Goal: Use online tool/utility: Use online tool/utility

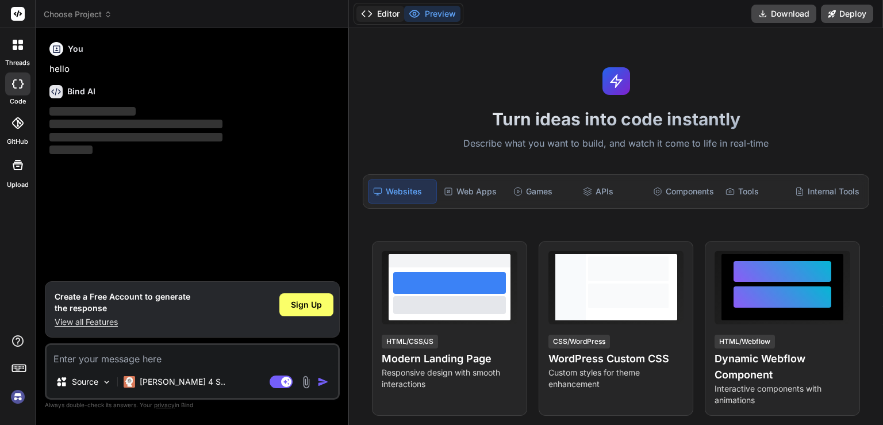
click at [389, 17] on button "Editor" at bounding box center [380, 14] width 48 height 16
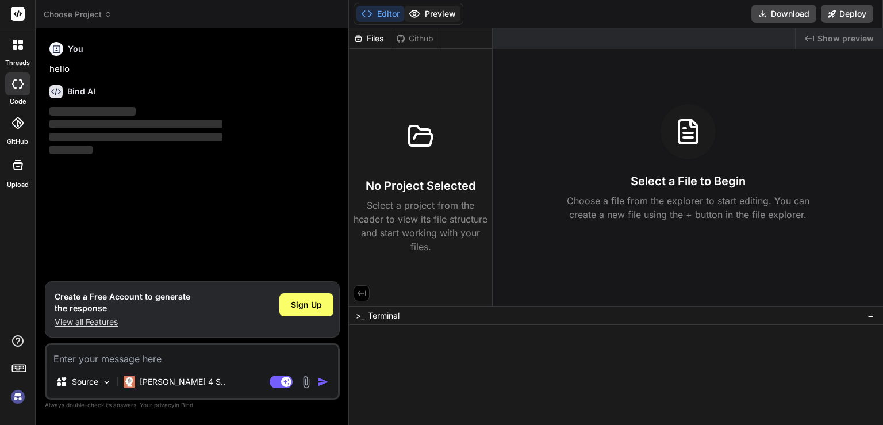
click at [437, 10] on button "Preview" at bounding box center [432, 14] width 56 height 16
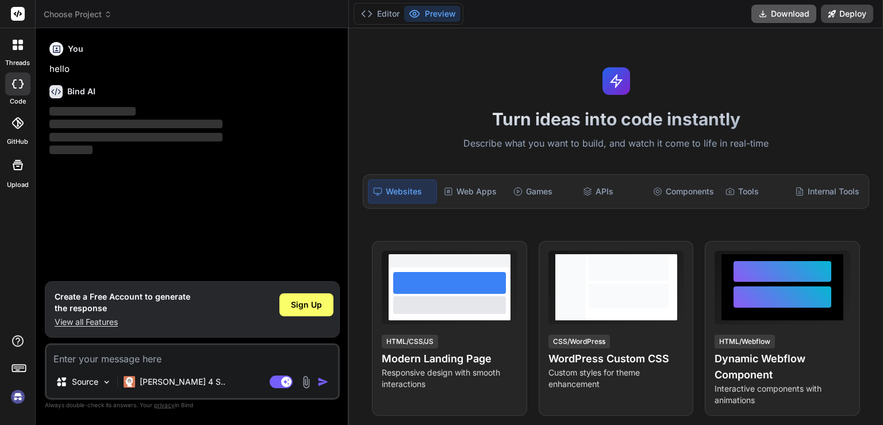
click at [777, 8] on button "Download" at bounding box center [783, 14] width 65 height 18
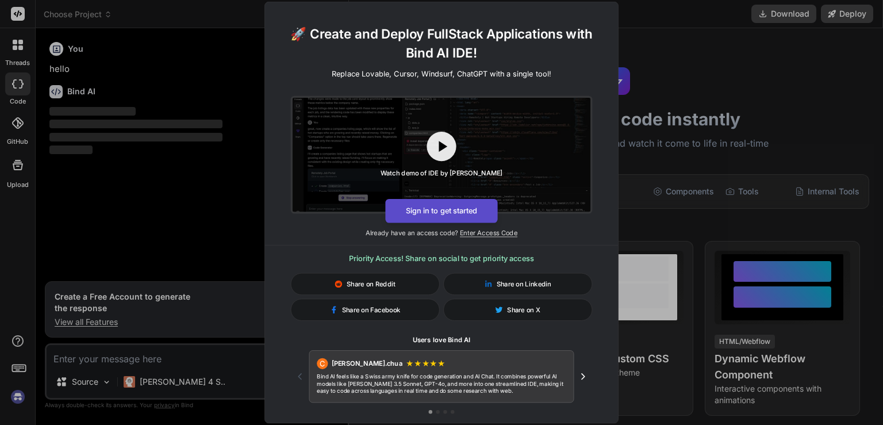
click at [475, 208] on button "Sign in to get started" at bounding box center [441, 211] width 112 height 24
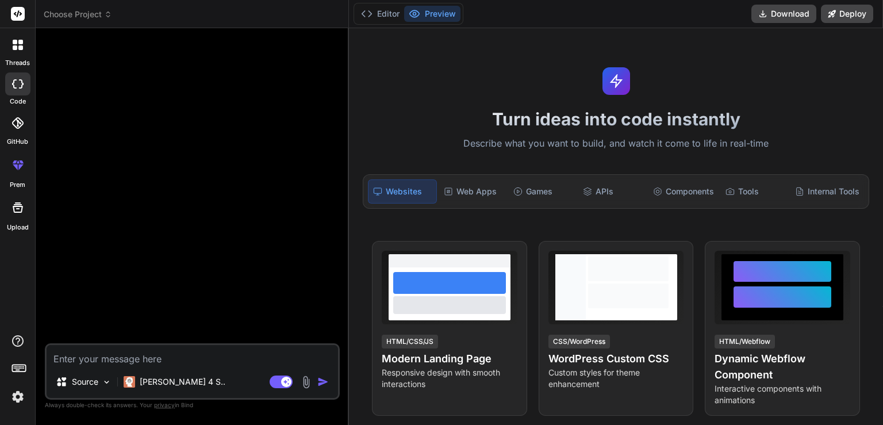
type textarea "x"
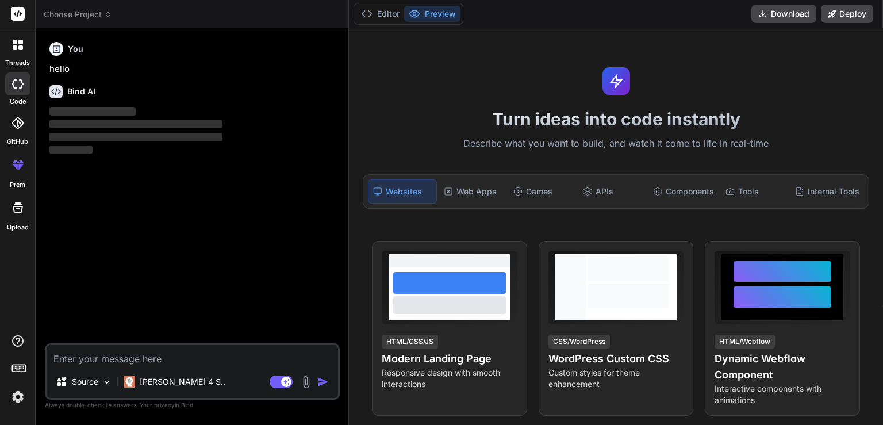
click at [188, 353] on textarea at bounding box center [192, 355] width 291 height 21
type textarea "i"
type textarea "x"
type textarea "i"
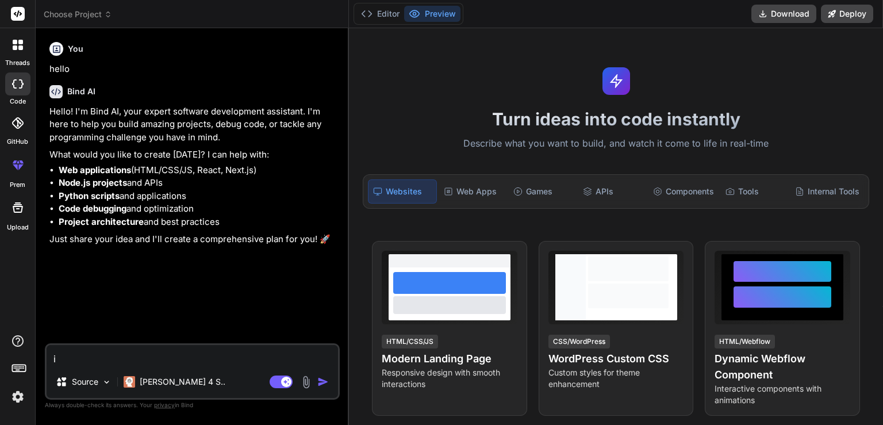
type textarea "x"
type textarea "i a"
type textarea "x"
type textarea "i am"
type textarea "x"
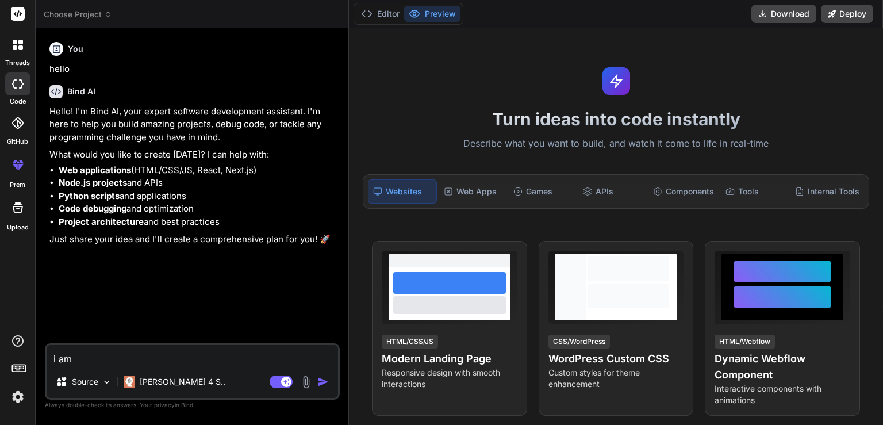
type textarea "i am"
type textarea "x"
type textarea "i am m"
type textarea "x"
type textarea "i am ma"
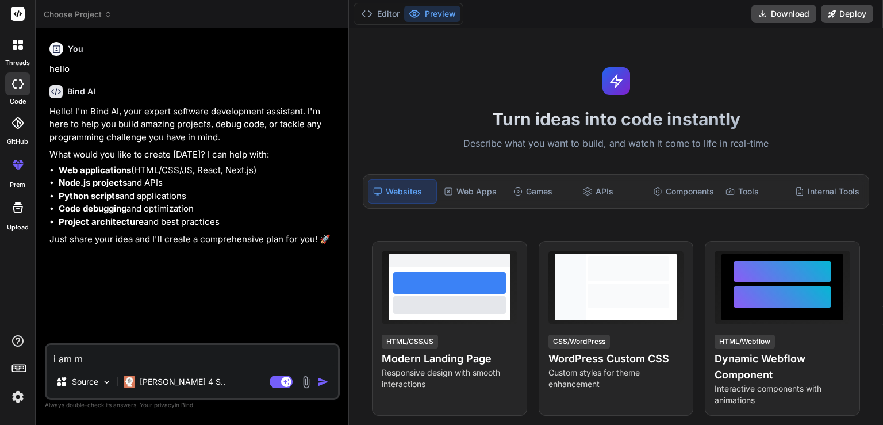
type textarea "x"
type textarea "i am mak"
type textarea "x"
type textarea "i am [PERSON_NAME]"
type textarea "x"
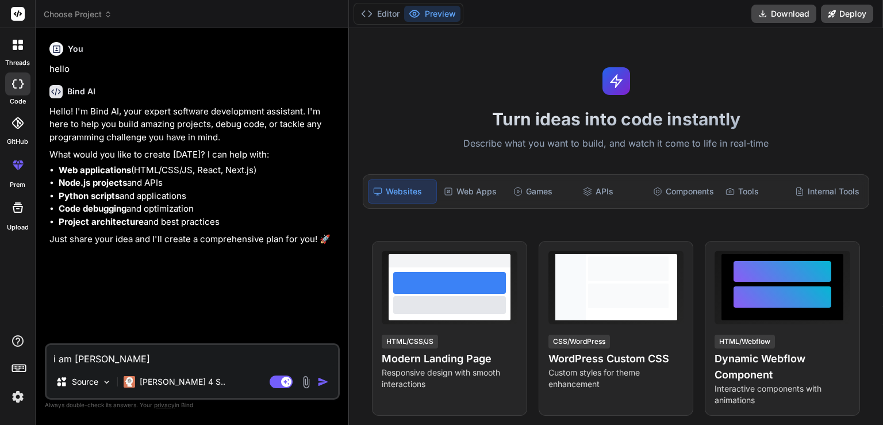
type textarea "i am makin"
type textarea "x"
type textarea "i am making"
type textarea "x"
type textarea "i am making"
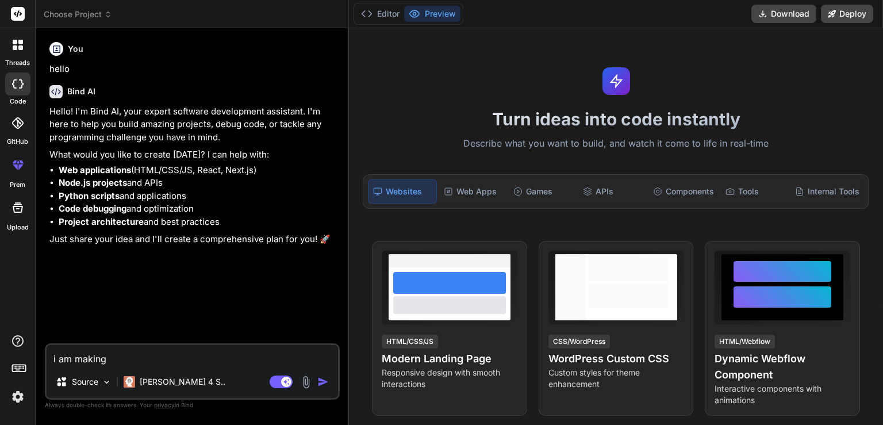
type textarea "x"
type textarea "i am making a"
type textarea "x"
type textarea "i am making a"
type textarea "x"
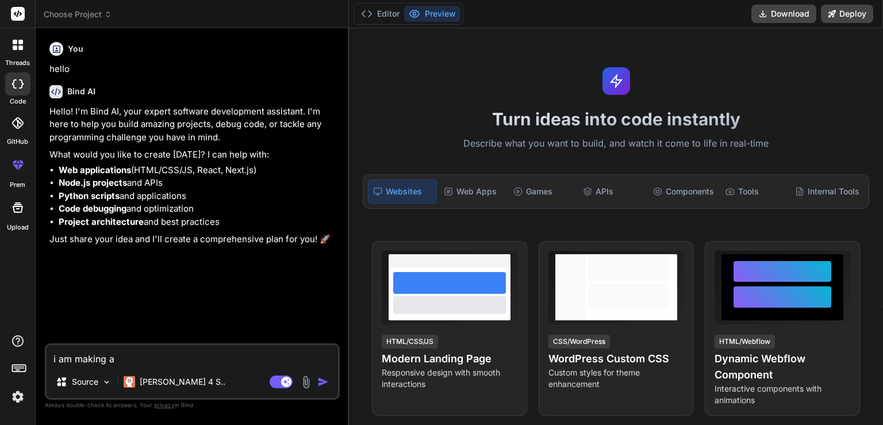
type textarea "i am making a s"
type textarea "x"
type textarea "i am making a so"
type textarea "x"
type textarea "i am making a soc"
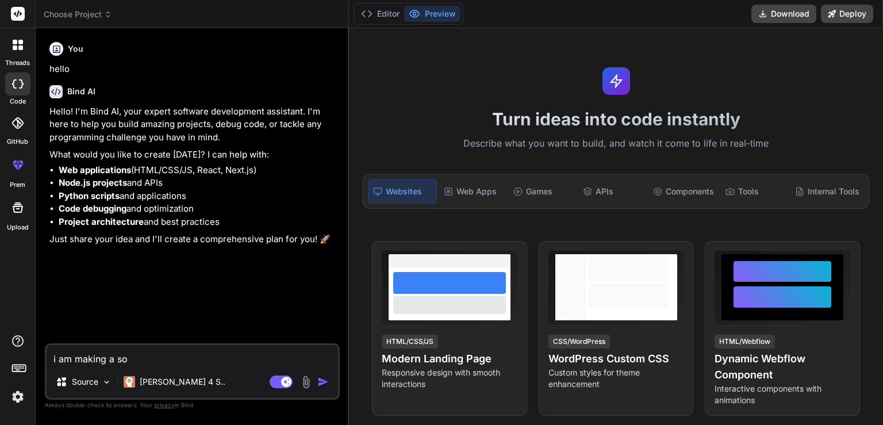
type textarea "x"
type textarea "i am making a soci"
type textarea "x"
type textarea "i am making a [PERSON_NAME]"
type textarea "x"
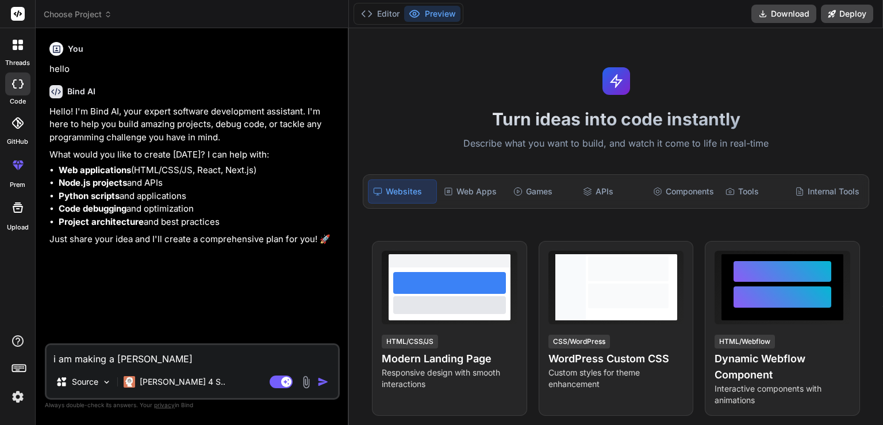
type textarea "i am making a social"
type textarea "x"
type textarea "i am making a social"
type textarea "x"
type textarea "i am making a social m"
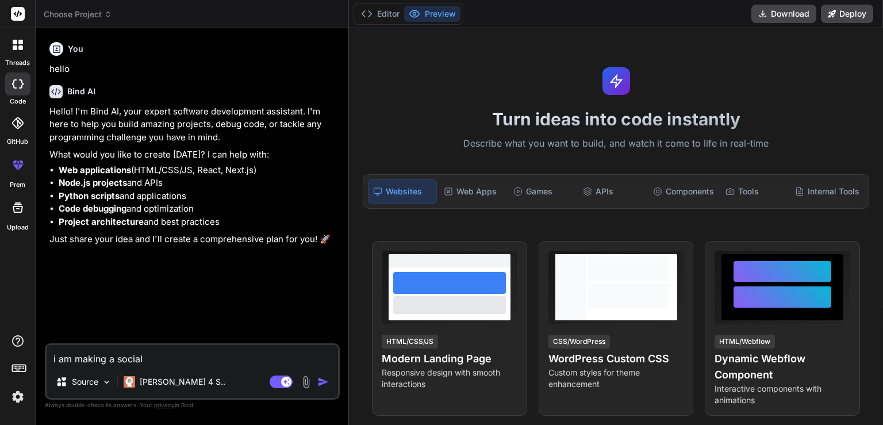
type textarea "x"
type textarea "i am making a social me"
type textarea "x"
type textarea "i am making a social med"
type textarea "x"
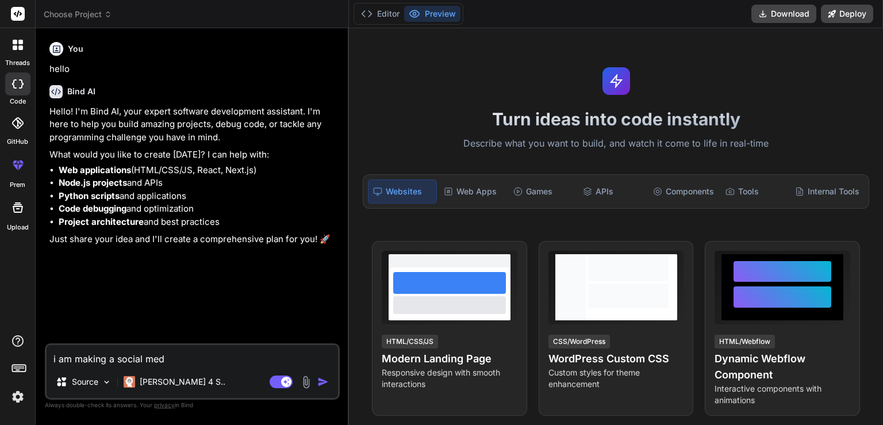
type textarea "i am making a social medi"
type textarea "x"
type textarea "i am making a social media"
type textarea "x"
type textarea "i am making a social media"
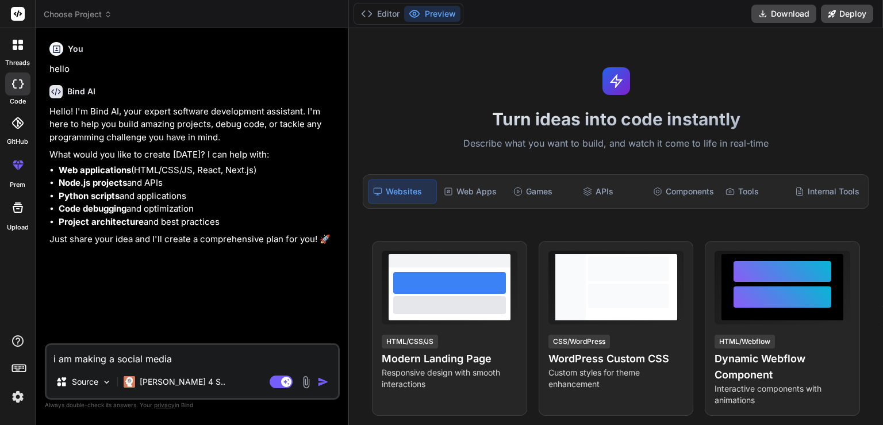
type textarea "x"
type textarea "i am making a social media a"
type textarea "x"
type textarea "i am making a social media ap"
type textarea "x"
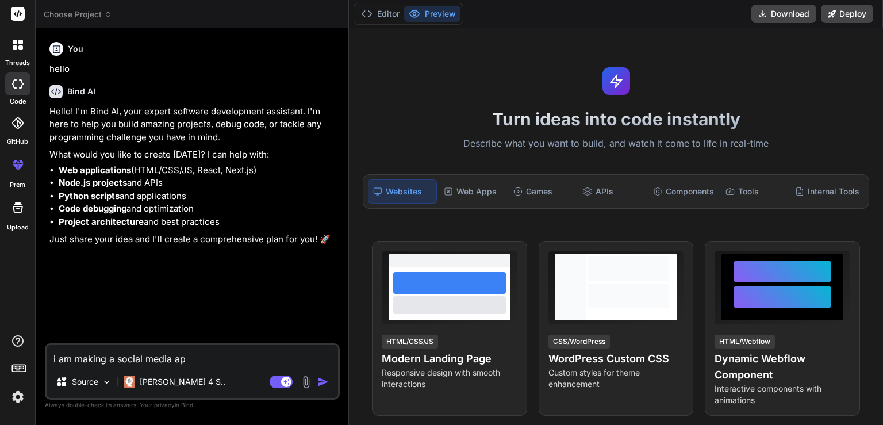
type textarea "i am making a social media app"
type textarea "x"
type textarea "i am making a social media app"
type textarea "x"
type textarea "i am making a social media app u"
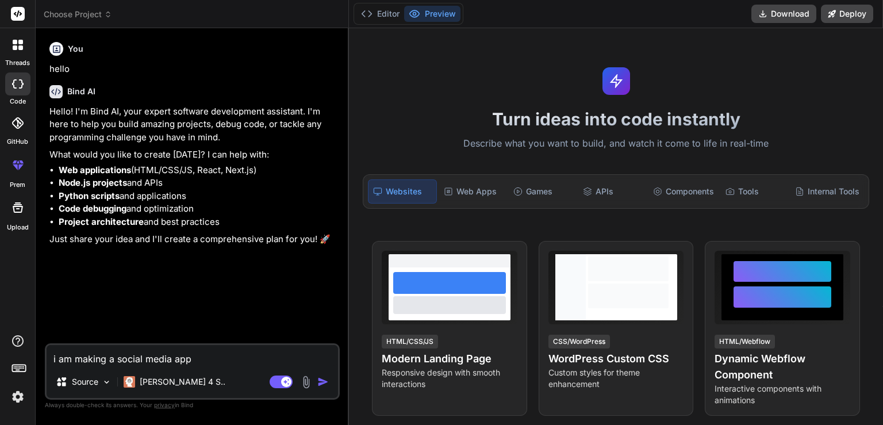
type textarea "x"
type textarea "i am making a social media app us"
type textarea "x"
type textarea "i am making a social media app usi"
type textarea "x"
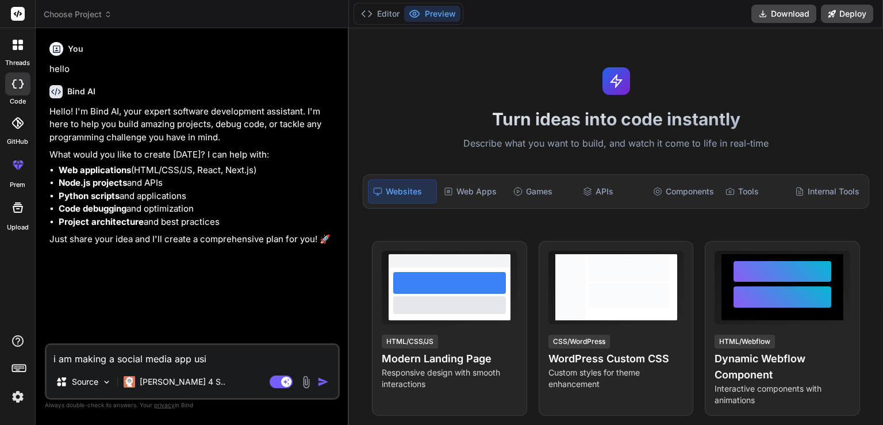
type textarea "i am making a social media app usin"
type textarea "x"
type textarea "i am making a social media app using"
type textarea "x"
type textarea "i am making a social media app using"
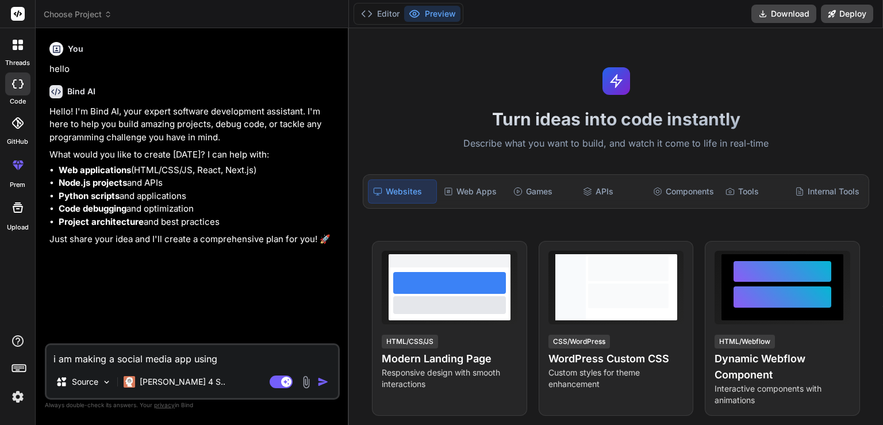
type textarea "x"
type textarea "i am making a social media app using f"
type textarea "x"
type textarea "i am making a social media app using fl"
type textarea "x"
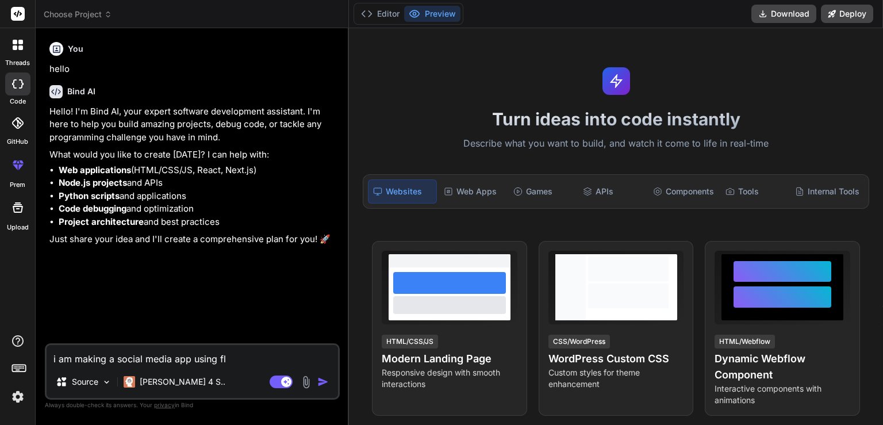
type textarea "i am making a social media app using flu"
type textarea "x"
type textarea "i am making a social media app using flut"
type textarea "x"
type textarea "i am making a social media app using flutt"
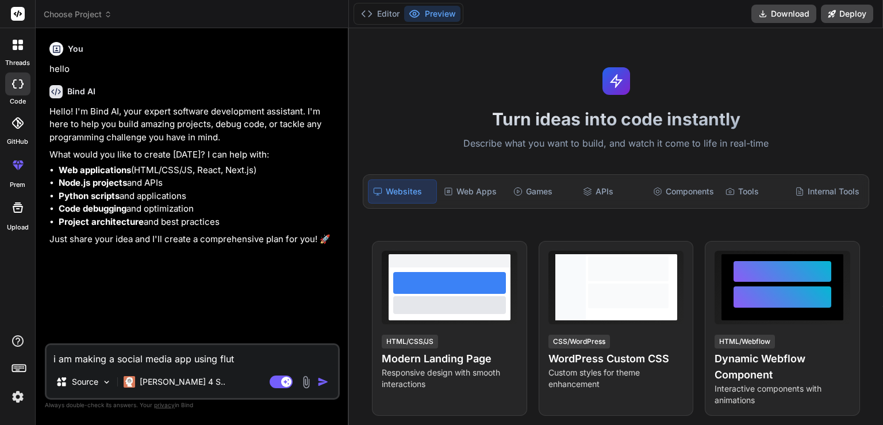
type textarea "x"
type textarea "i am making a social media app using flutte"
type textarea "x"
type textarea "i am making a social media app using flutter"
type textarea "x"
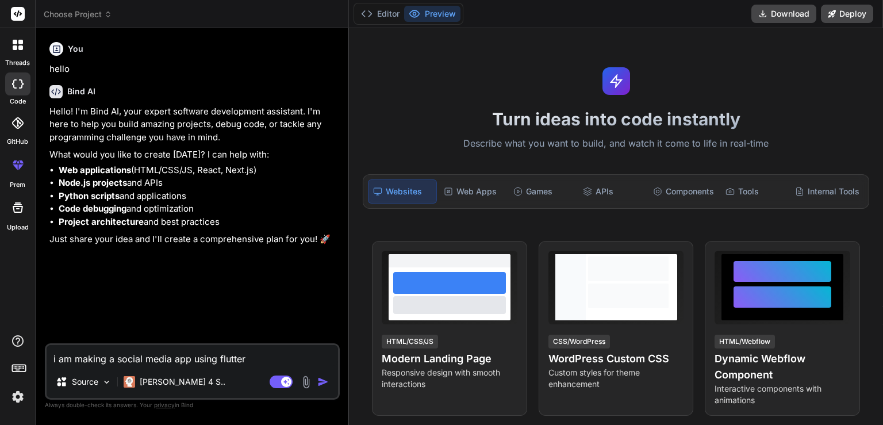
type textarea "i am making a social media app using flutter+"
type textarea "x"
type textarea "i am making a social media app using flutter+s"
type textarea "x"
type textarea "i am making a social media app using flutter+su"
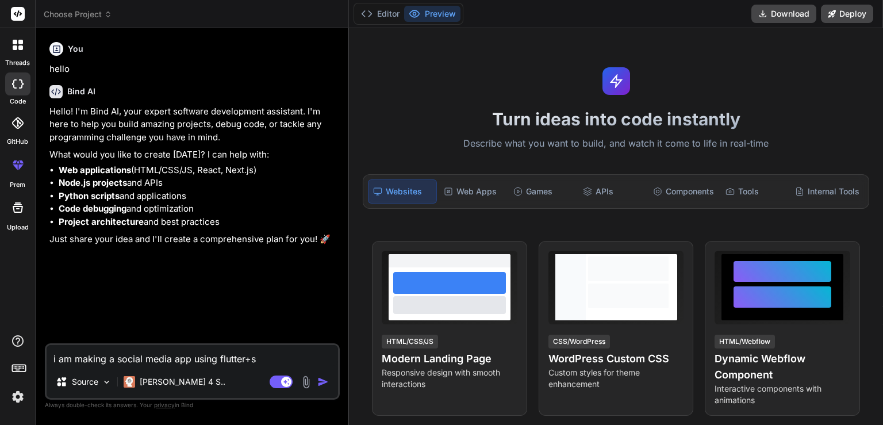
type textarea "x"
type textarea "i am making a social media app using flutter+sup"
type textarea "x"
type textarea "i am making a social media app using flutter+supa"
type textarea "x"
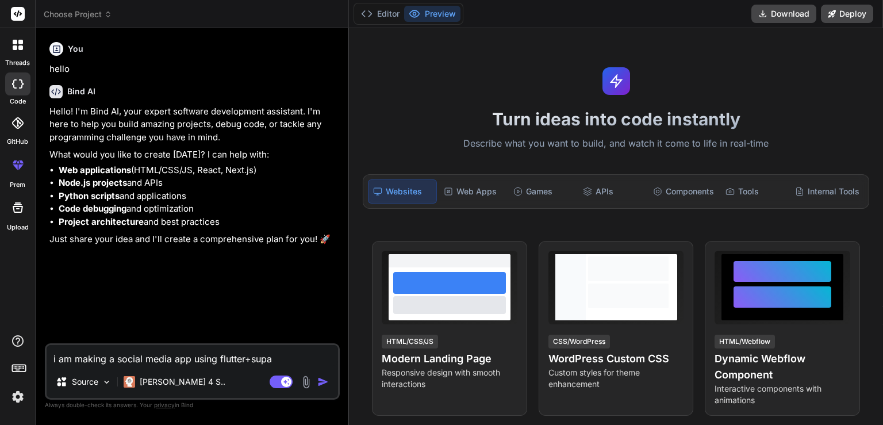
type textarea "i am making a social media app using flutter+supab"
type textarea "x"
type textarea "i am making a social media app using flutter+supaba"
type textarea "x"
type textarea "i am making a social media app using flutter+supabas"
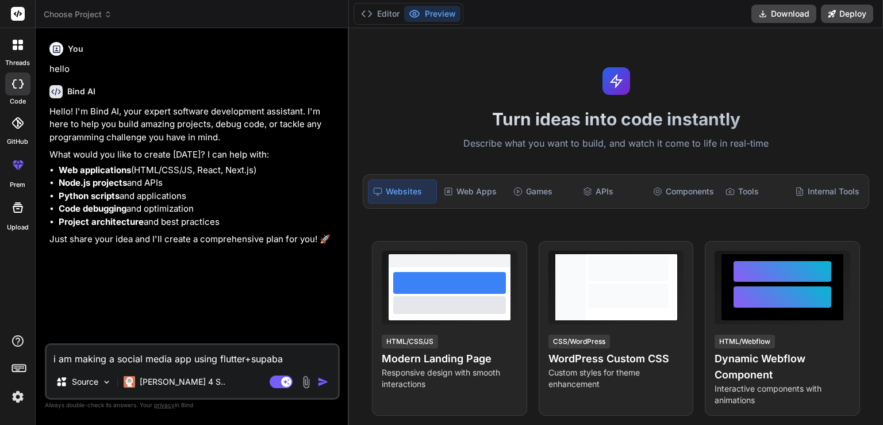
type textarea "x"
type textarea "i am making a social media app using flutter+supabase"
type textarea "x"
type textarea "i am making a social media app using flutter+supabase"
type textarea "x"
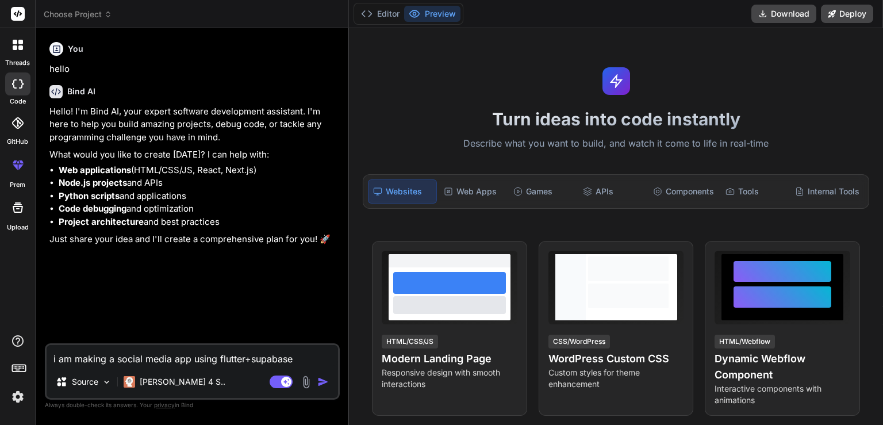
type textarea "i am making a social media app using flutter+supabase a"
type textarea "x"
type textarea "i am making a social media app using flutter+supabase an"
type textarea "x"
type textarea "i am making a social media app using flutter+supabase and"
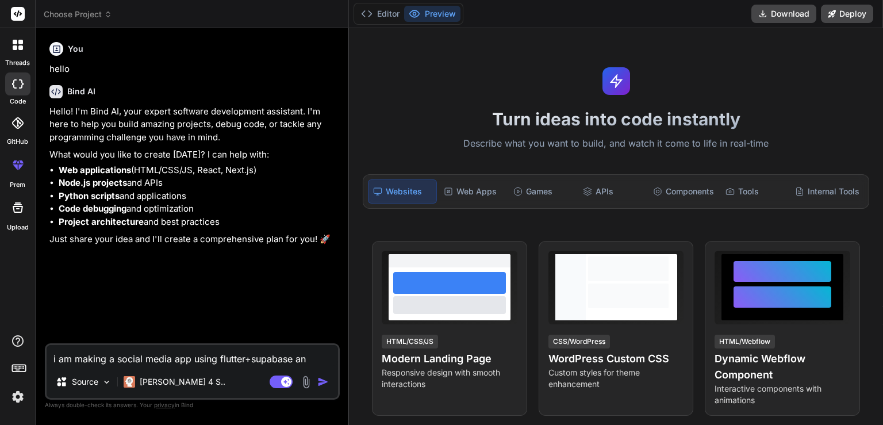
type textarea "x"
type textarea "i am making a social media app using flutter+supabase and"
type textarea "x"
type textarea "i am making a social media app using flutter+supabase and m"
type textarea "x"
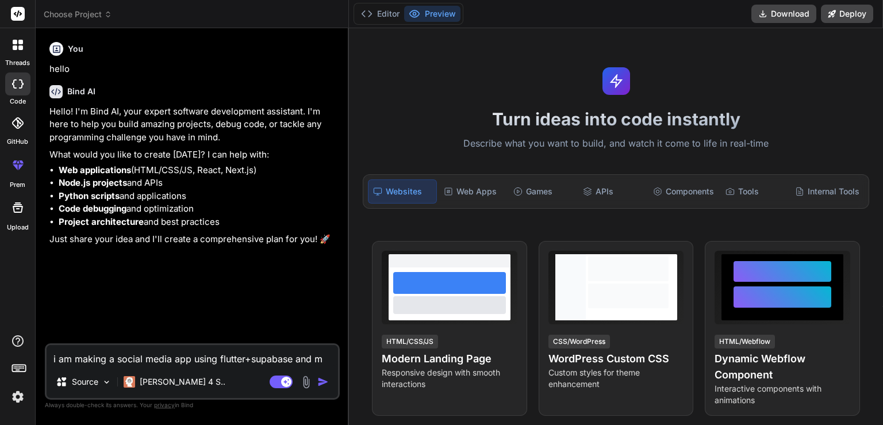
type textarea "i am making a social media app using flutter+supabase and mo"
type textarea "x"
type textarea "i am making a social media app using flutter+supabase and mor"
type textarea "x"
type textarea "i am making a social media app using flutter+supabase and more"
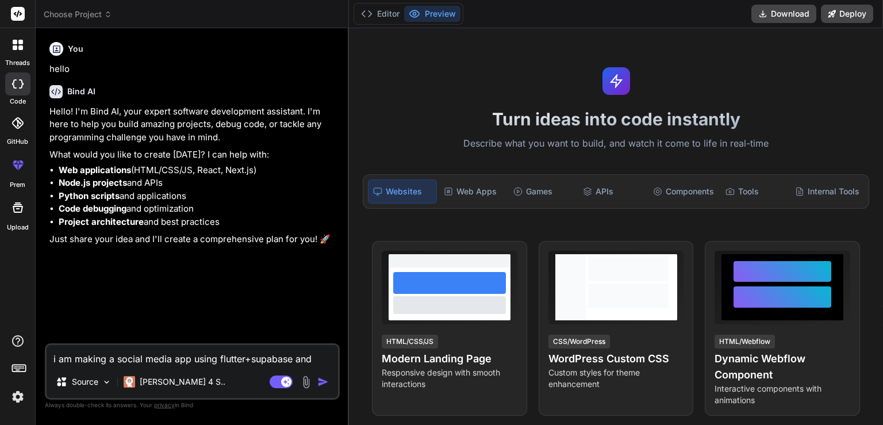
type textarea "x"
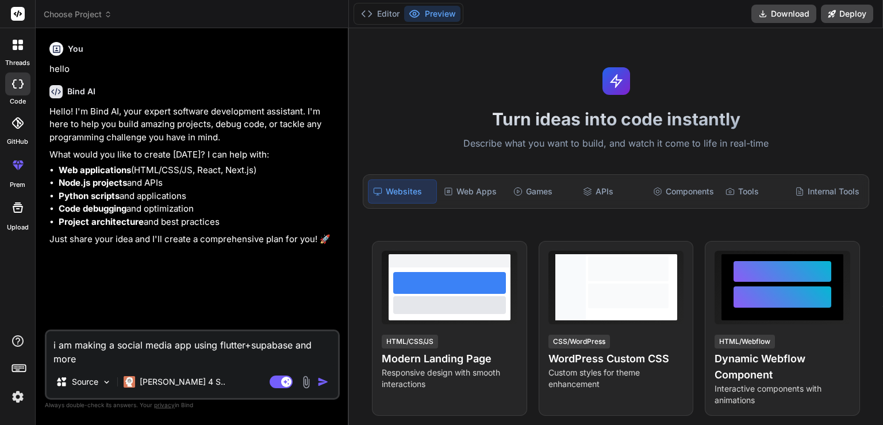
type textarea "i am making a social media app using flutter+supabase and more"
type textarea "x"
type textarea "i am making a social media app using flutter+supabase and more s"
type textarea "x"
type textarea "i am making a social media app using flutter+supabase and more so"
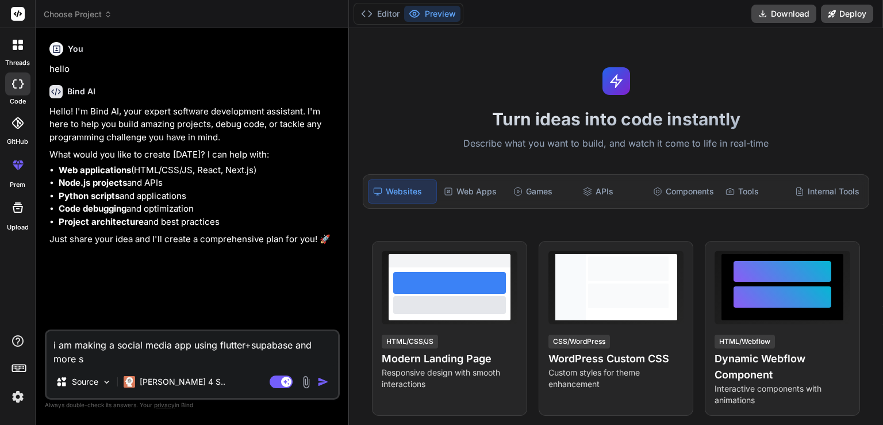
type textarea "x"
type textarea "i am making a social media app using flutter+supabase and more so"
type textarea "x"
type textarea "i am making a social media app using flutter+supabase and more so c"
type textarea "x"
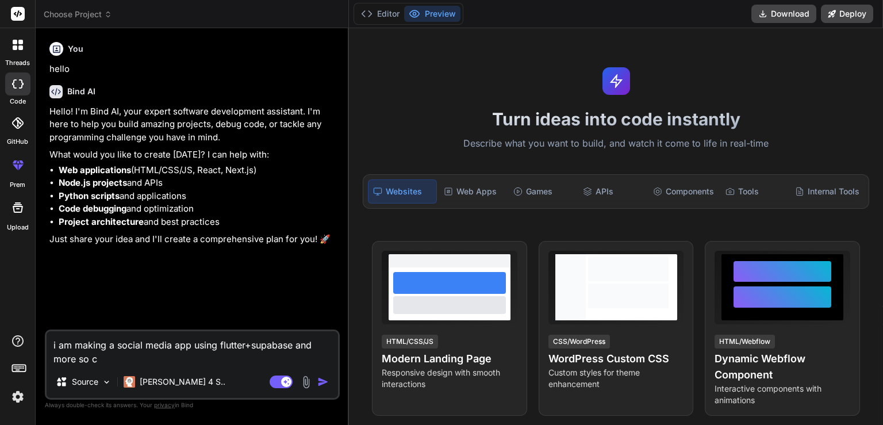
type textarea "i am making a social media app using flutter+supabase and more so ca"
type textarea "x"
type textarea "i am making a social media app using flutter+supabase and more so can"
type textarea "x"
type textarea "i am making a social media app using flutter+supabase and more so can"
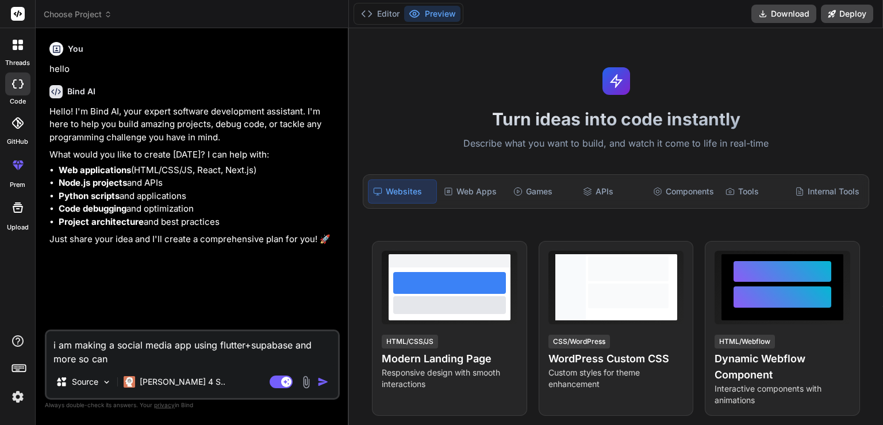
type textarea "x"
type textarea "i am making a social media app using flutter+supabase and more so can i"
type textarea "x"
type textarea "i am making a social media app using flutter+supabase and more so can i"
type textarea "x"
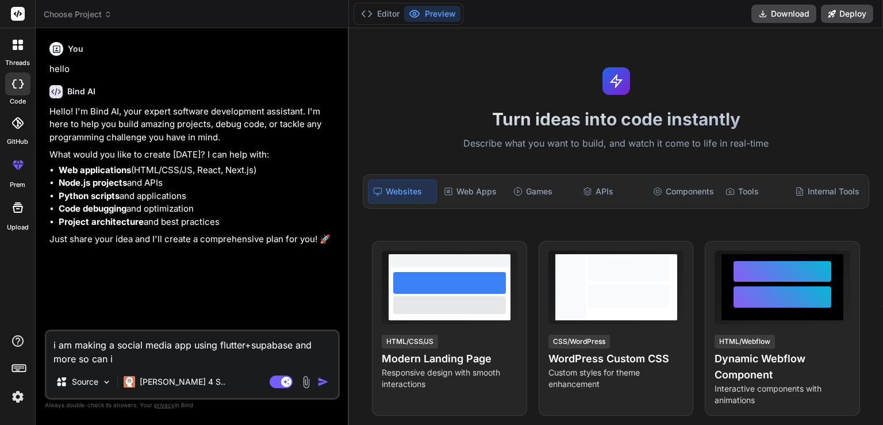
type textarea "i am making a social media app using flutter+supabase and more so can i g"
type textarea "x"
type textarea "i am making a social media app using flutter+supabase and more so can i ge"
type textarea "x"
type textarea "i am making a social media app using flutter+supabase and more so can i get"
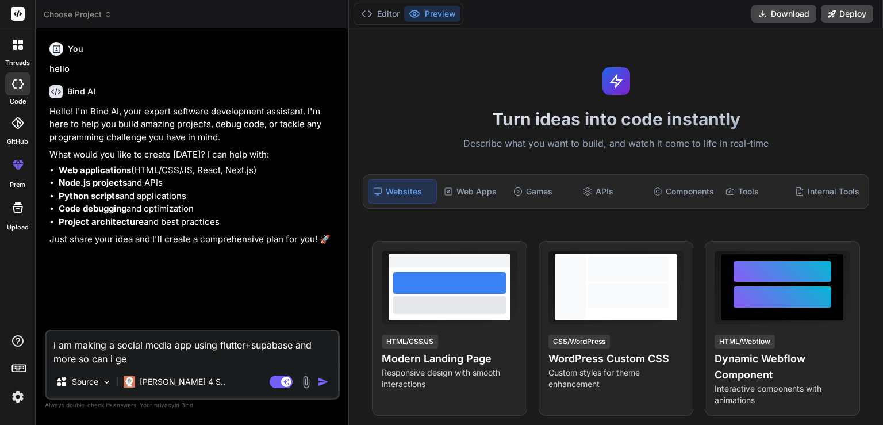
type textarea "x"
type textarea "i am making a social media app using flutter+supabase and more so can i get"
type textarea "x"
type textarea "i am making a social media app using flutter+supabase and more so can i get as"
type textarea "x"
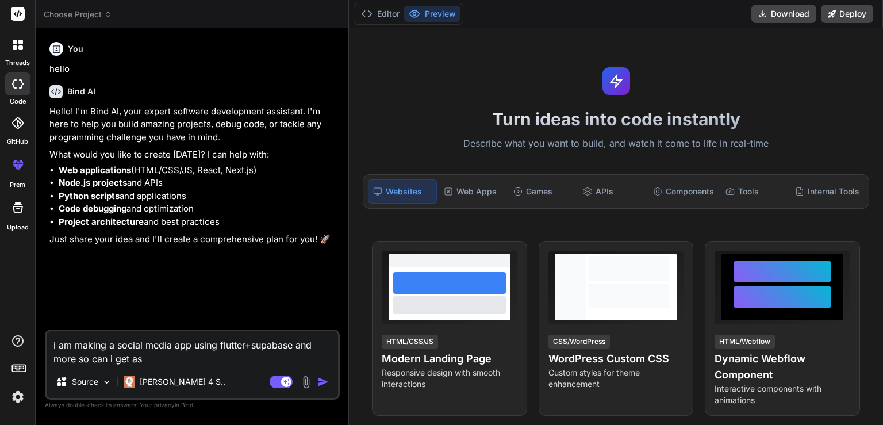
type textarea "i am making a social media app using flutter+supabase and more so can i get as"
type textarea "x"
type textarea "i am making a social media app using flutter+supabase and more so can i get as"
type textarea "x"
type textarea "i am making a social media app using flutter+supabase and more so can i get a"
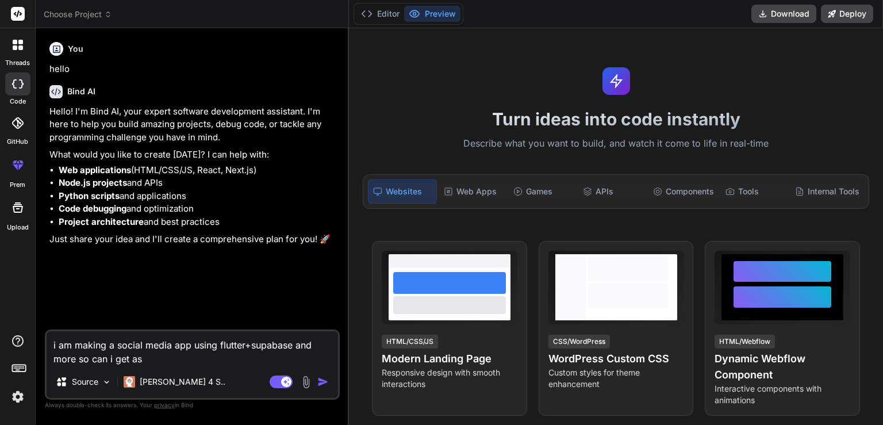
type textarea "x"
type textarea "i am making a social media app using flutter+supabase and more so can i get a"
type textarea "x"
type textarea "i am making a social media app using flutter+supabase and more so can i get a d"
type textarea "x"
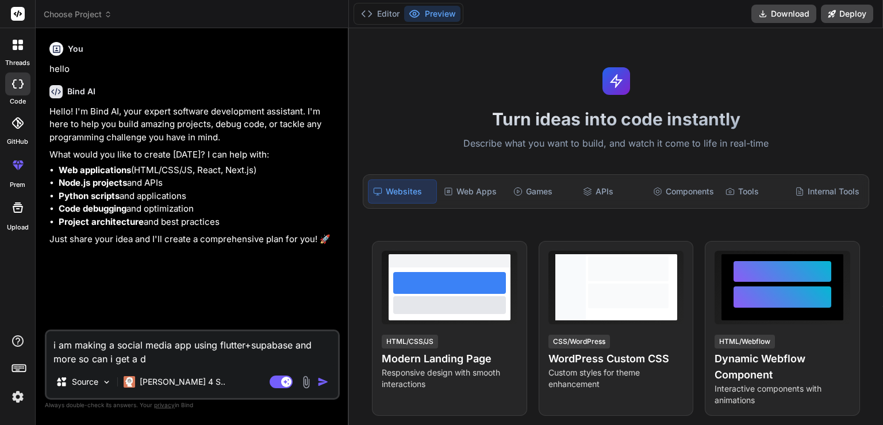
type textarea "i am making a social media app using flutter+supabase and more so can i get a da"
type textarea "x"
type textarea "i am making a social media app using flutter+supabase and more so can i get a d…"
type textarea "x"
type textarea "i am making a social media app using flutter+supabase and more so can i get a d…"
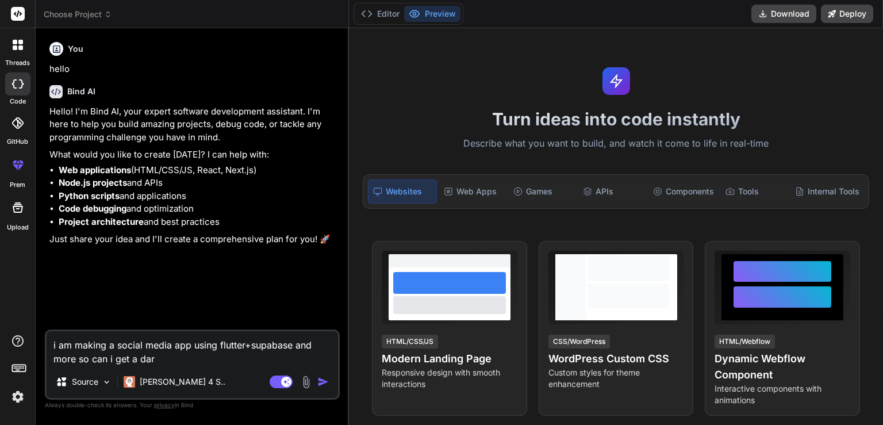
type textarea "x"
type textarea "i am making a social media app using flutter+supabase and more so can i get a d…"
type textarea "x"
type textarea "i am making a social media app using flutter+supabase and more so can i get a d…"
type textarea "x"
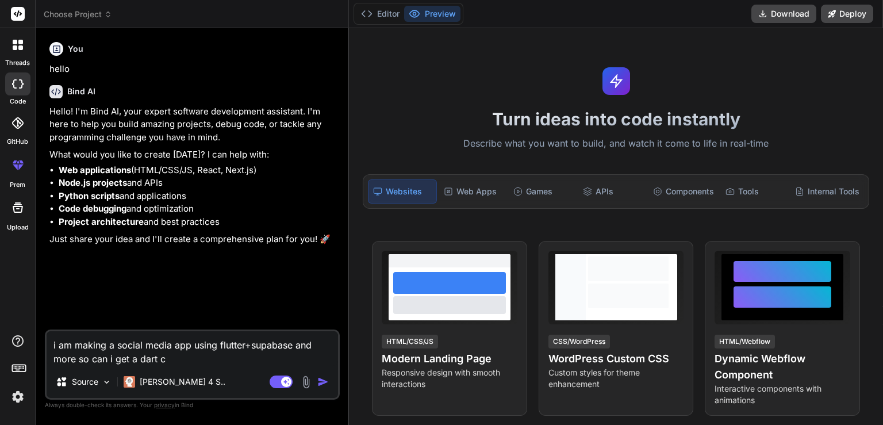
type textarea "i am making a social media app using flutter+supabase and more so can i get a d…"
type textarea "x"
type textarea "i am making a social media app using flutter+supabase and more so can i get a d…"
type textarea "x"
type textarea "i am making a social media app using flutter+supabase and more so can i get a d…"
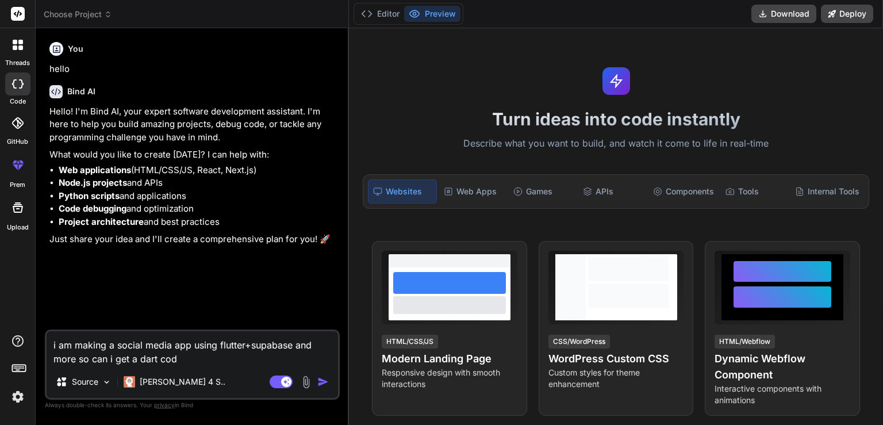
type textarea "x"
type textarea "i am making a social media app using flutter+supabase and more so can i get a d…"
type textarea "x"
type textarea "i am making a social media app using flutter+supabase and more so can i get a d…"
type textarea "x"
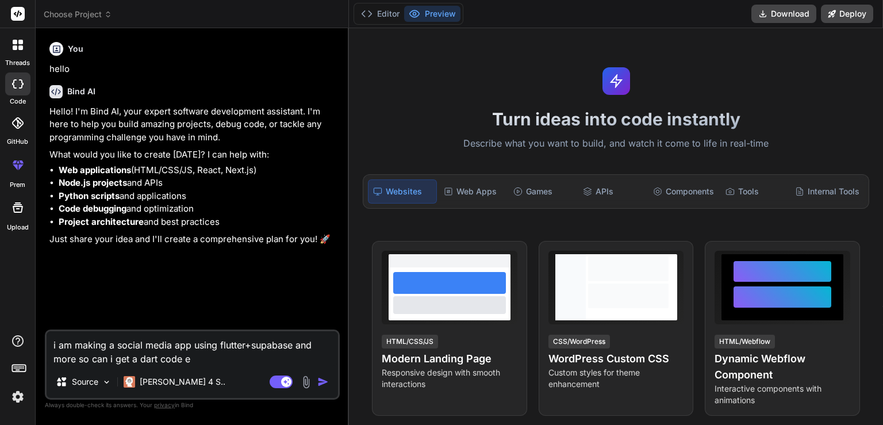
type textarea "i am making a social media app using flutter+supabase and more so can i get a d…"
type textarea "x"
type textarea "i am making a social media app using flutter+supabase and more so can i get a d…"
type textarea "x"
type textarea "i am making a social media app using flutter+supabase and more so can i get a d…"
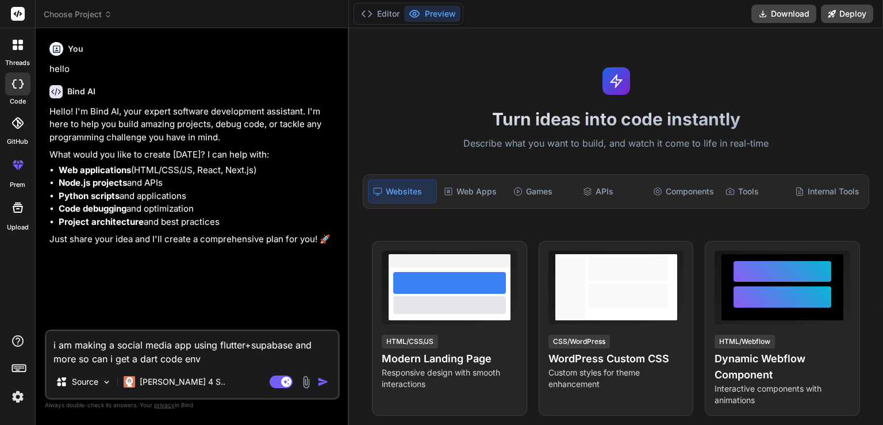
type textarea "x"
type textarea "i am making a social media app using flutter+supabase and more so can i get a d…"
type textarea "x"
type textarea "i am making a social media app using flutter+supabase and more so can i get a d…"
type textarea "x"
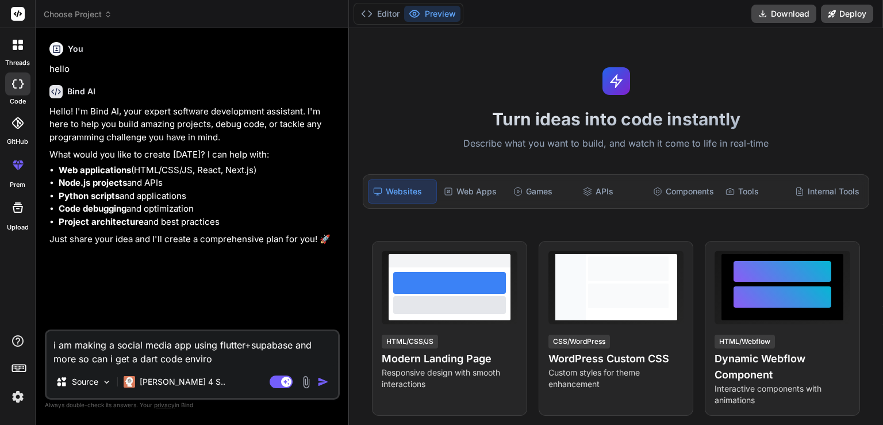
type textarea "i am making a social media app using flutter+supabase and more so can i get a d…"
type textarea "x"
type textarea "i am making a social media app using flutter+supabase and more so can i get a d…"
type textarea "x"
type textarea "i am making a social media app using flutter+supabase and more so can i get a d…"
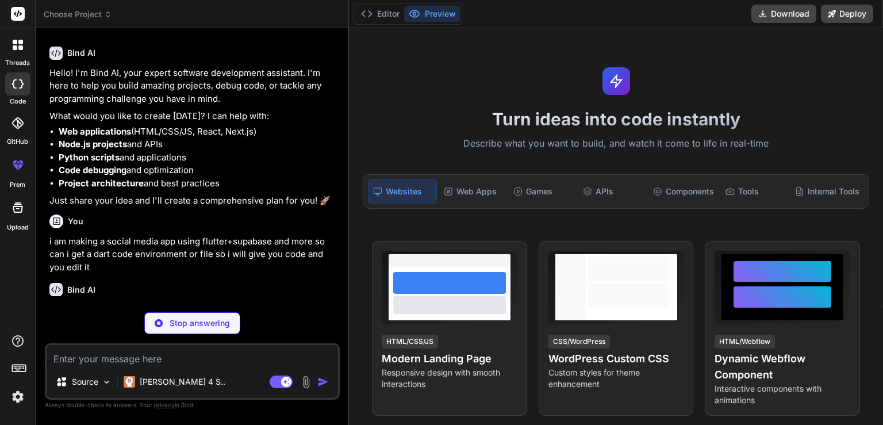
scroll to position [37, 0]
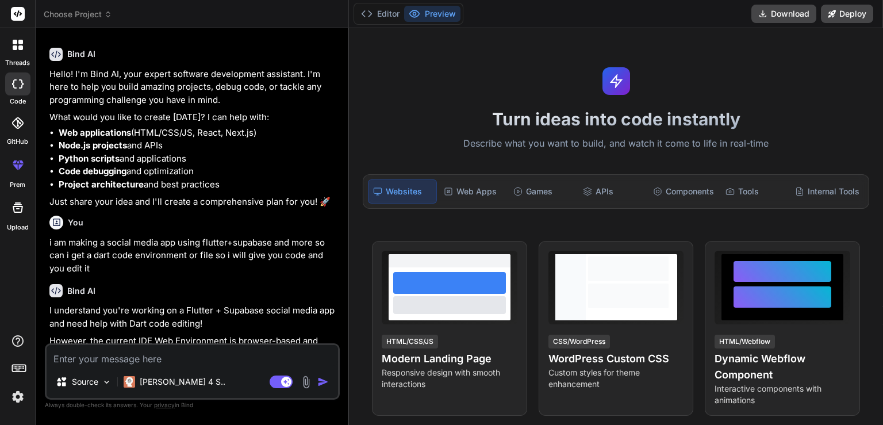
click at [262, 306] on p "I understand you're working on a Flutter + Supabase social media app and need h…" at bounding box center [193, 317] width 288 height 26
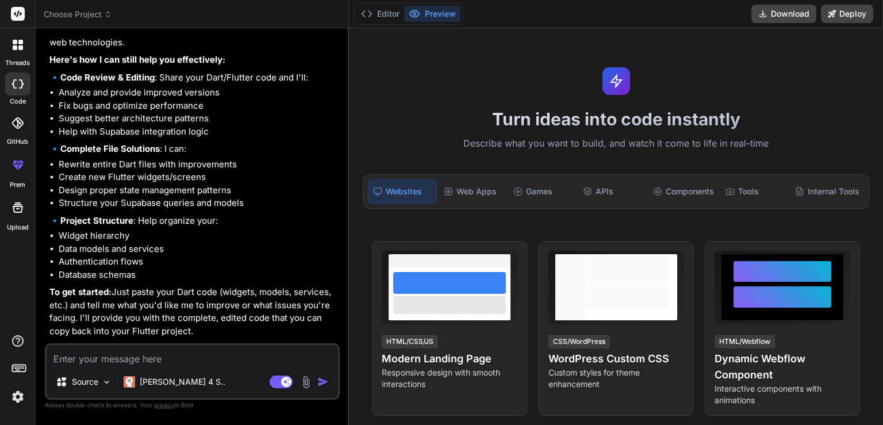
scroll to position [388, 0]
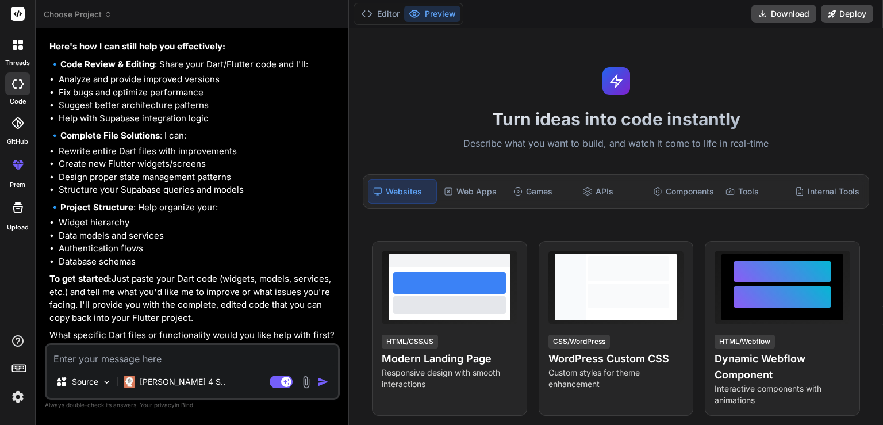
drag, startPoint x: 164, startPoint y: 366, endPoint x: 156, endPoint y: 362, distance: 8.5
click at [156, 362] on div "Source [PERSON_NAME] 4 S.. Agent Mode. When this toggle is activated, AI automa…" at bounding box center [192, 371] width 295 height 56
click at [156, 362] on textarea at bounding box center [192, 355] width 291 height 21
paste textarea "so make a dart/flutter file and edit this my code there,okay now i want you to …"
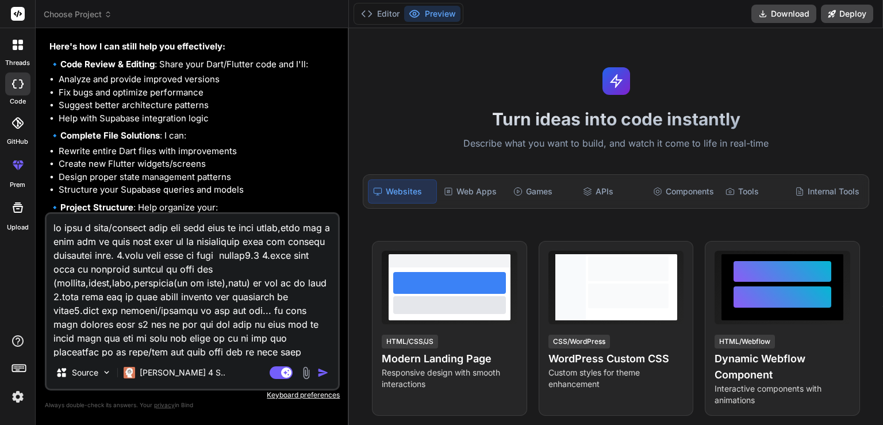
scroll to position [111933, 0]
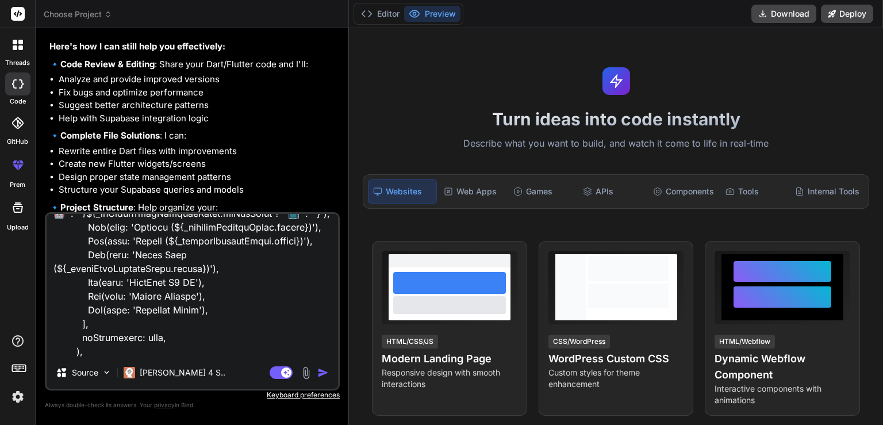
click at [326, 377] on img "button" at bounding box center [322, 372] width 11 height 11
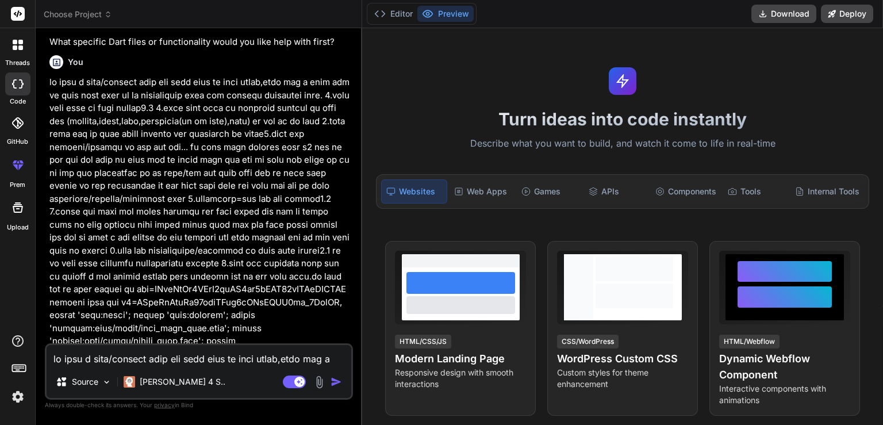
scroll to position [668, 0]
click at [396, 14] on button "Editor" at bounding box center [393, 14] width 48 height 16
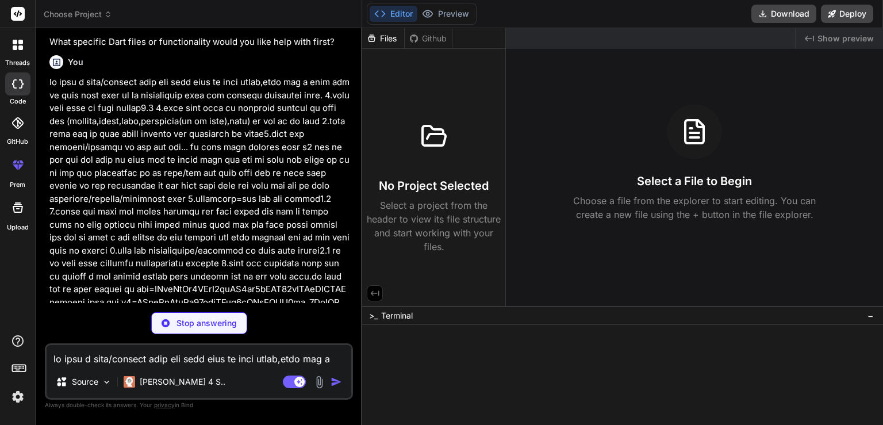
click at [358, 303] on div "Bind AI Web Search Created with Pixso. Code Generator You hello Bind AI Hello! …" at bounding box center [199, 226] width 326 height 396
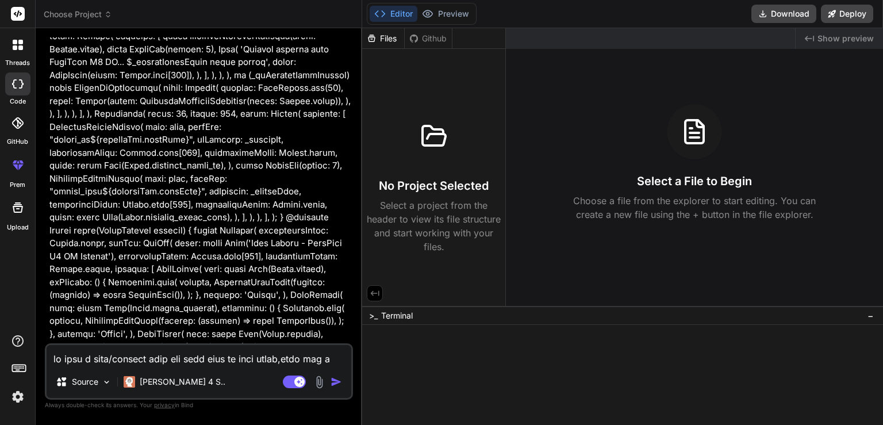
scroll to position [34227, 0]
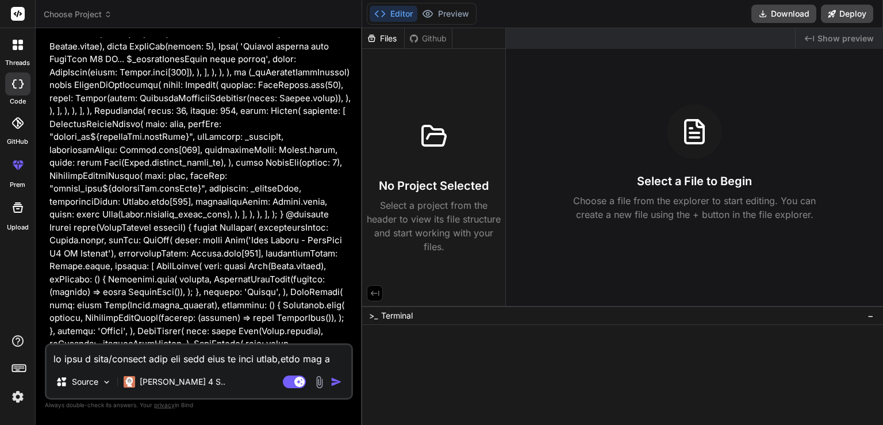
click at [388, 36] on div "Files" at bounding box center [383, 38] width 42 height 11
click at [425, 36] on div "Github" at bounding box center [428, 38] width 47 height 11
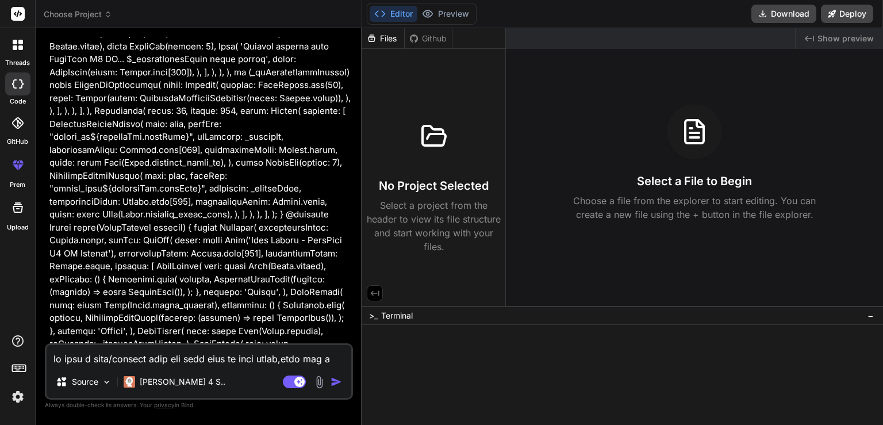
click at [185, 356] on textarea at bounding box center [199, 355] width 305 height 21
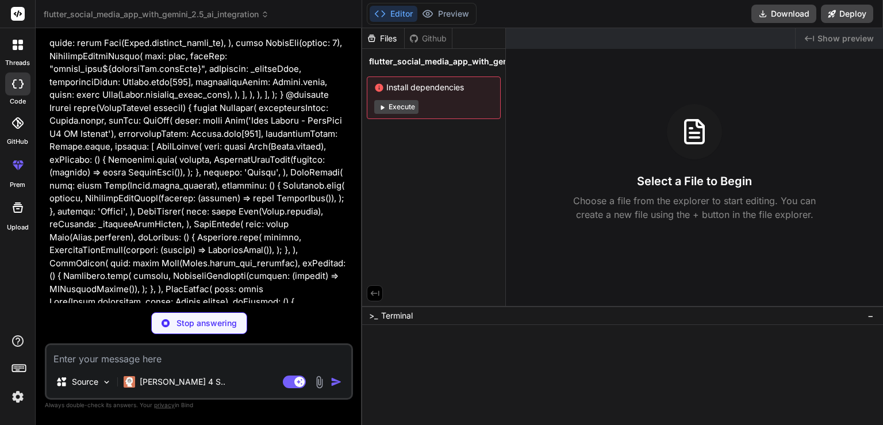
scroll to position [34334, 0]
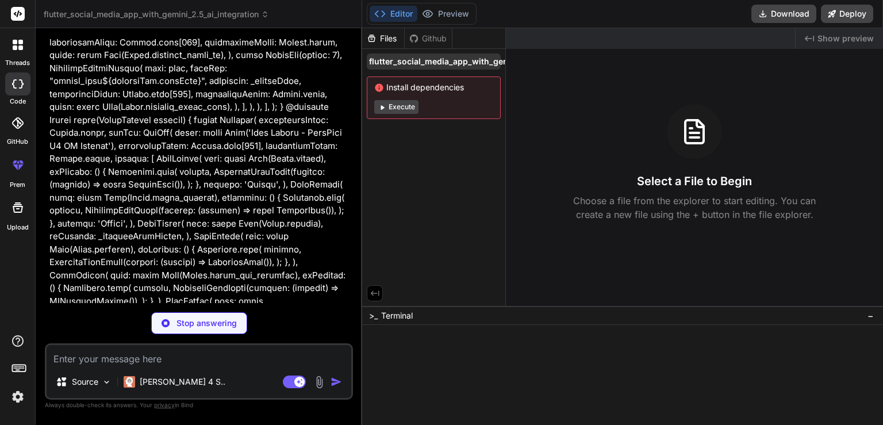
click at [417, 61] on span "flutter_social_media_app_with_gemini_2.5_ai_integration" at bounding box center [482, 61] width 226 height 11
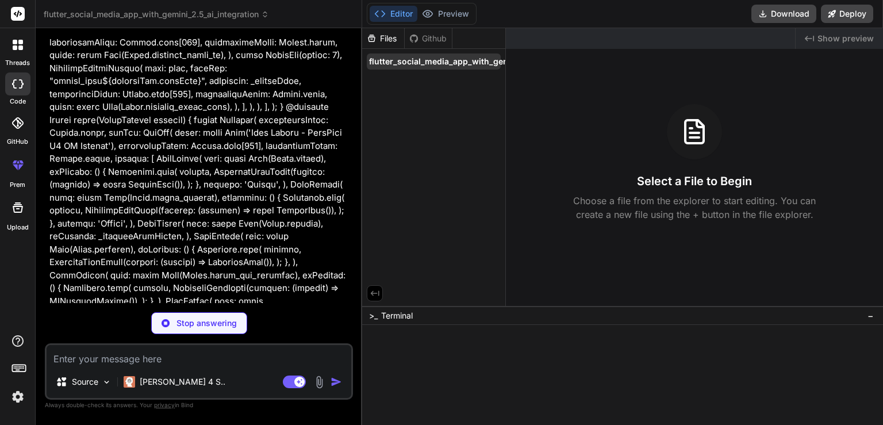
click at [442, 60] on span "flutter_social_media_app_with_gemini_2.5_ai_integration" at bounding box center [482, 61] width 226 height 11
click at [102, 377] on div "Source" at bounding box center [83, 381] width 65 height 23
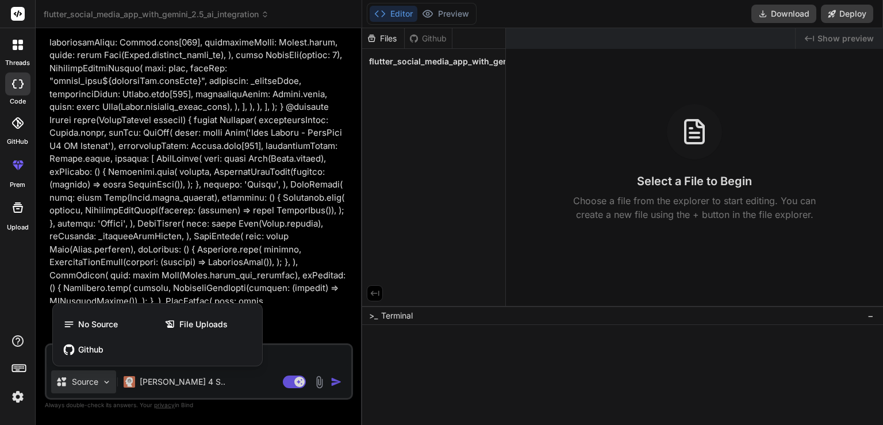
click at [102, 377] on div at bounding box center [441, 212] width 883 height 425
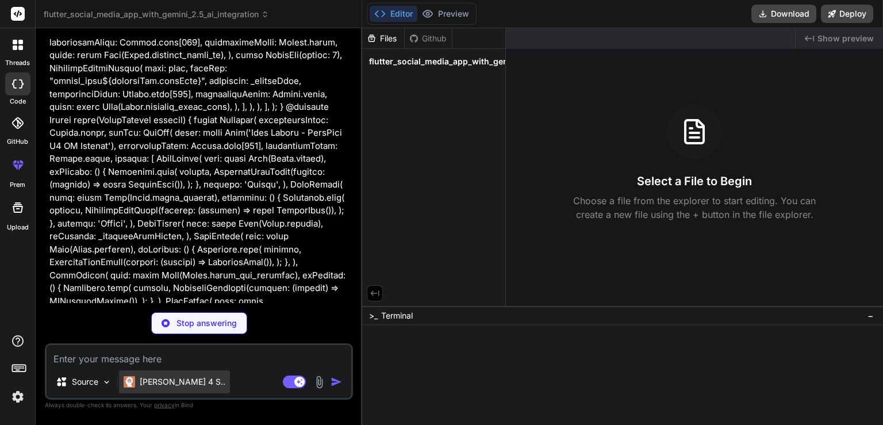
click at [155, 383] on p "[PERSON_NAME] 4 S.." at bounding box center [183, 381] width 86 height 11
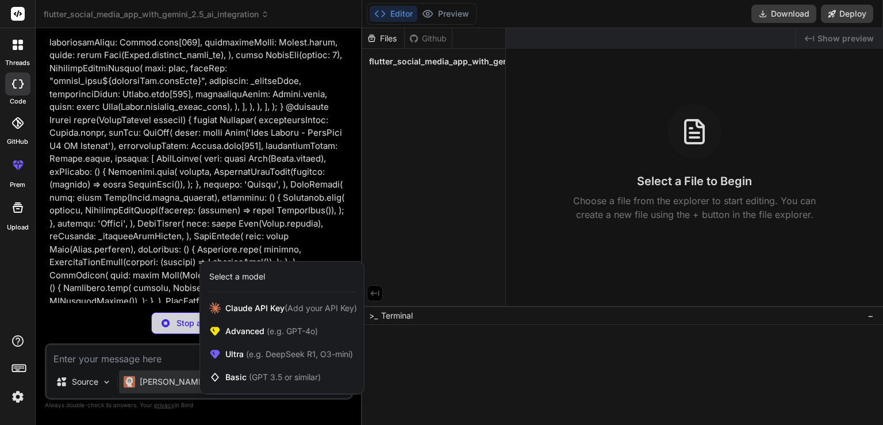
click at [155, 383] on div at bounding box center [441, 212] width 883 height 425
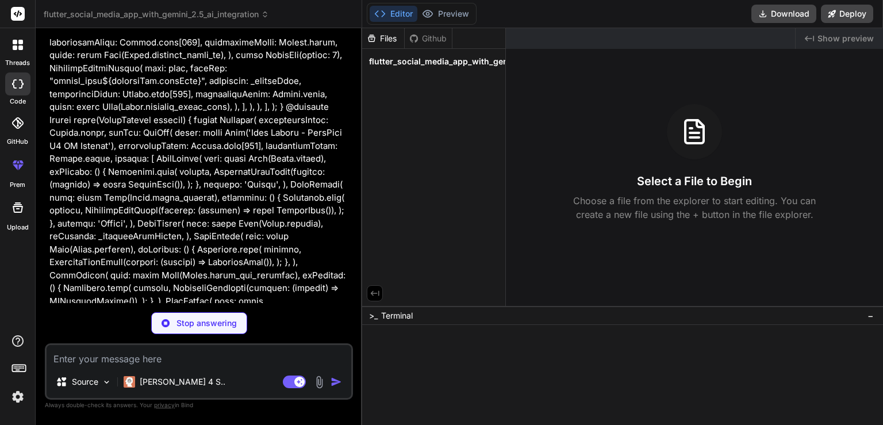
click at [455, 57] on span "flutter_social_media_app_with_gemini_2.5_ai_integration" at bounding box center [482, 61] width 226 height 11
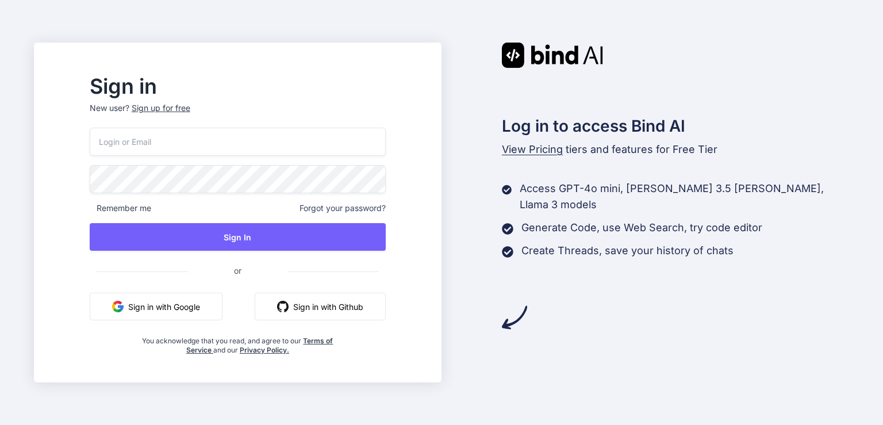
click at [169, 299] on button "Sign in with Google" at bounding box center [156, 306] width 133 height 28
